Goal: Find specific page/section: Find specific page/section

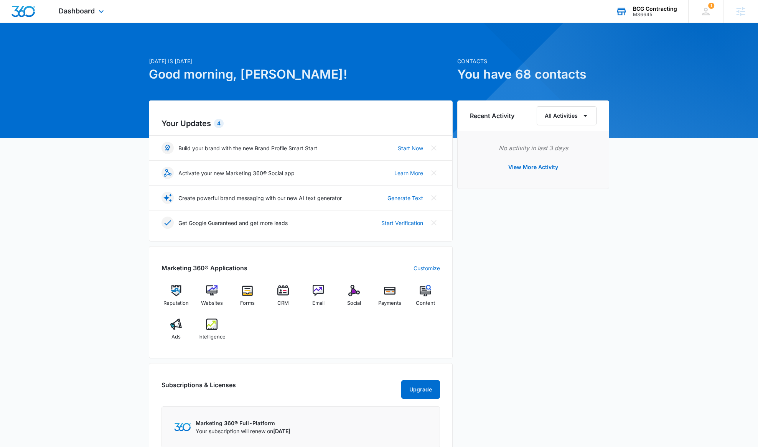
click at [650, 12] on div "M36645" at bounding box center [655, 14] width 44 height 5
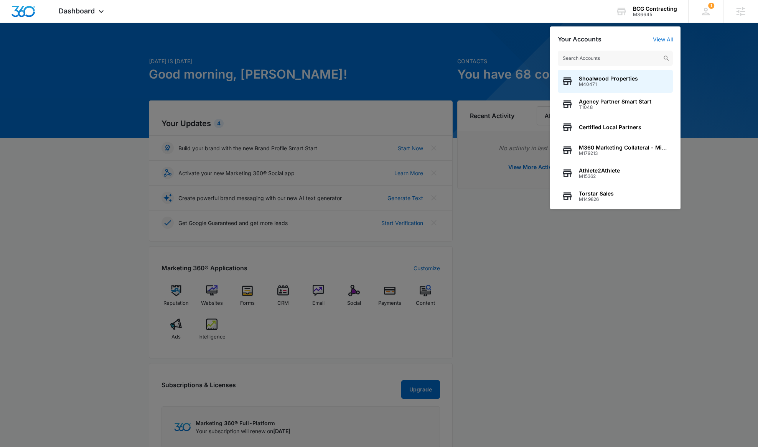
click at [82, 127] on div at bounding box center [379, 223] width 758 height 447
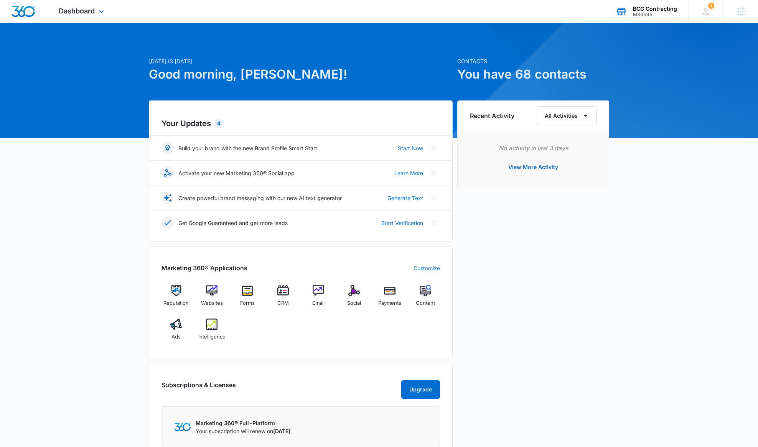
click at [654, 8] on div "BCG Contracting" at bounding box center [655, 9] width 44 height 6
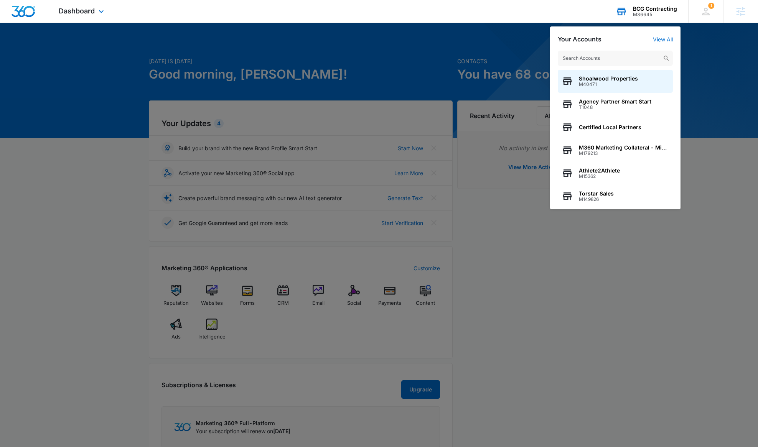
click at [626, 55] on input "text" at bounding box center [615, 58] width 115 height 15
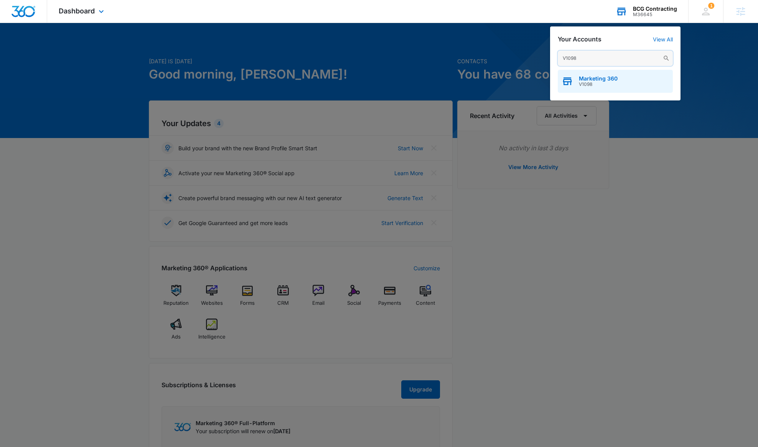
type input "V1098"
click at [595, 74] on div "Marketing 360 V1098" at bounding box center [615, 81] width 115 height 23
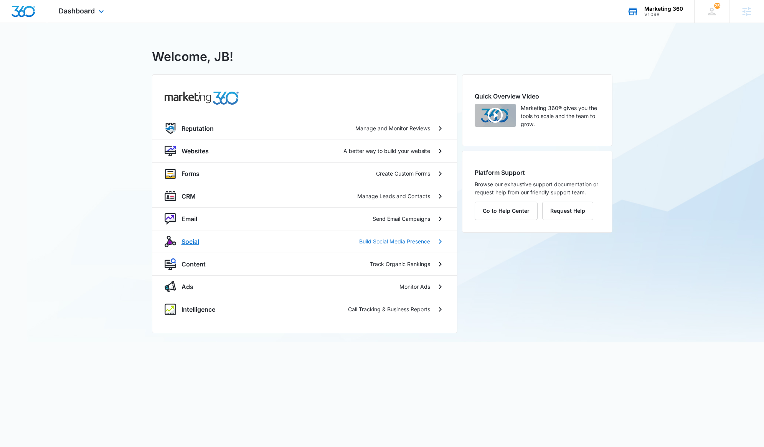
click at [189, 247] on div "Social Build Social Media Presence" at bounding box center [305, 242] width 280 height 12
